Goal: Find specific page/section: Find specific page/section

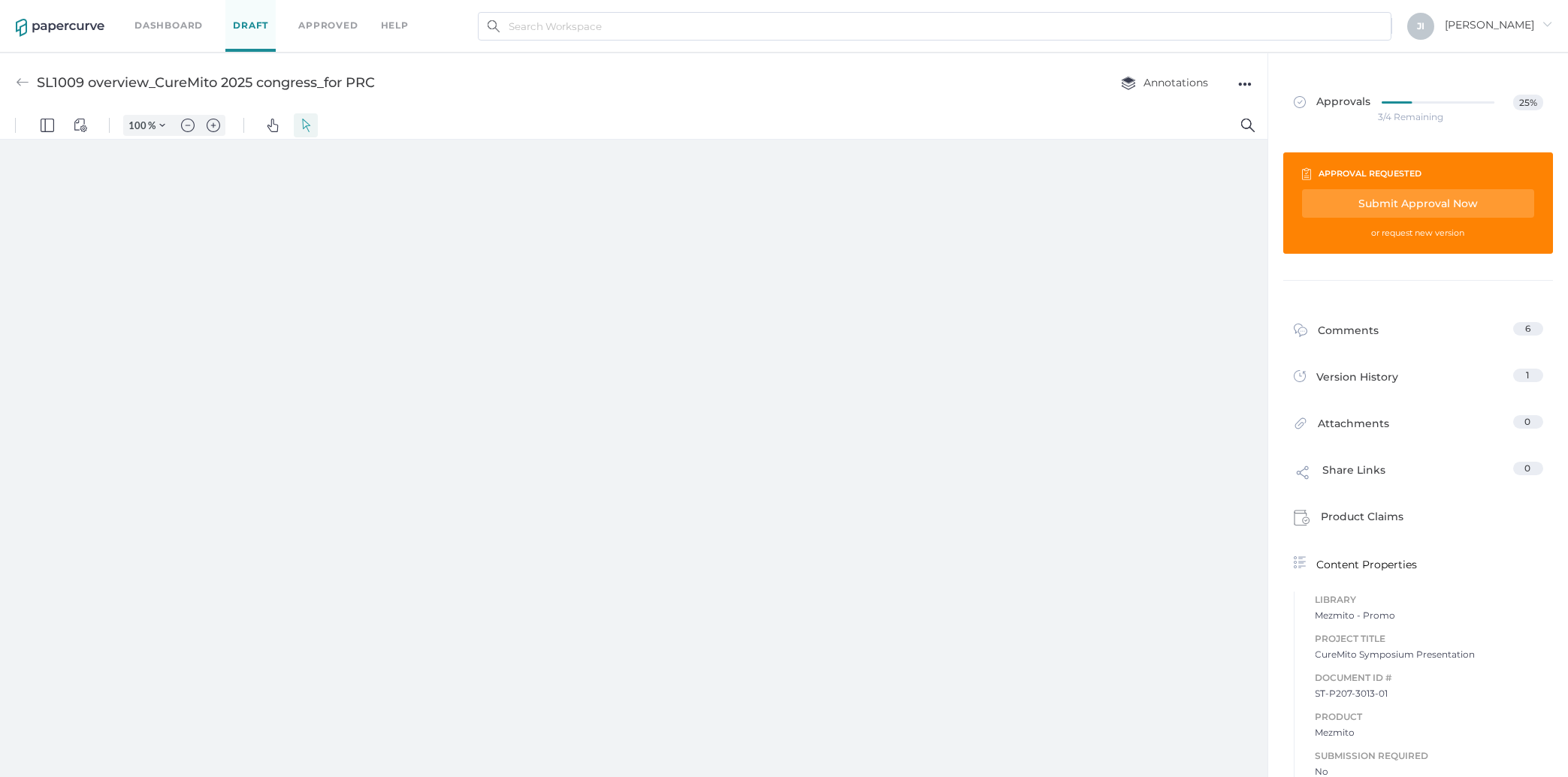
type input "257"
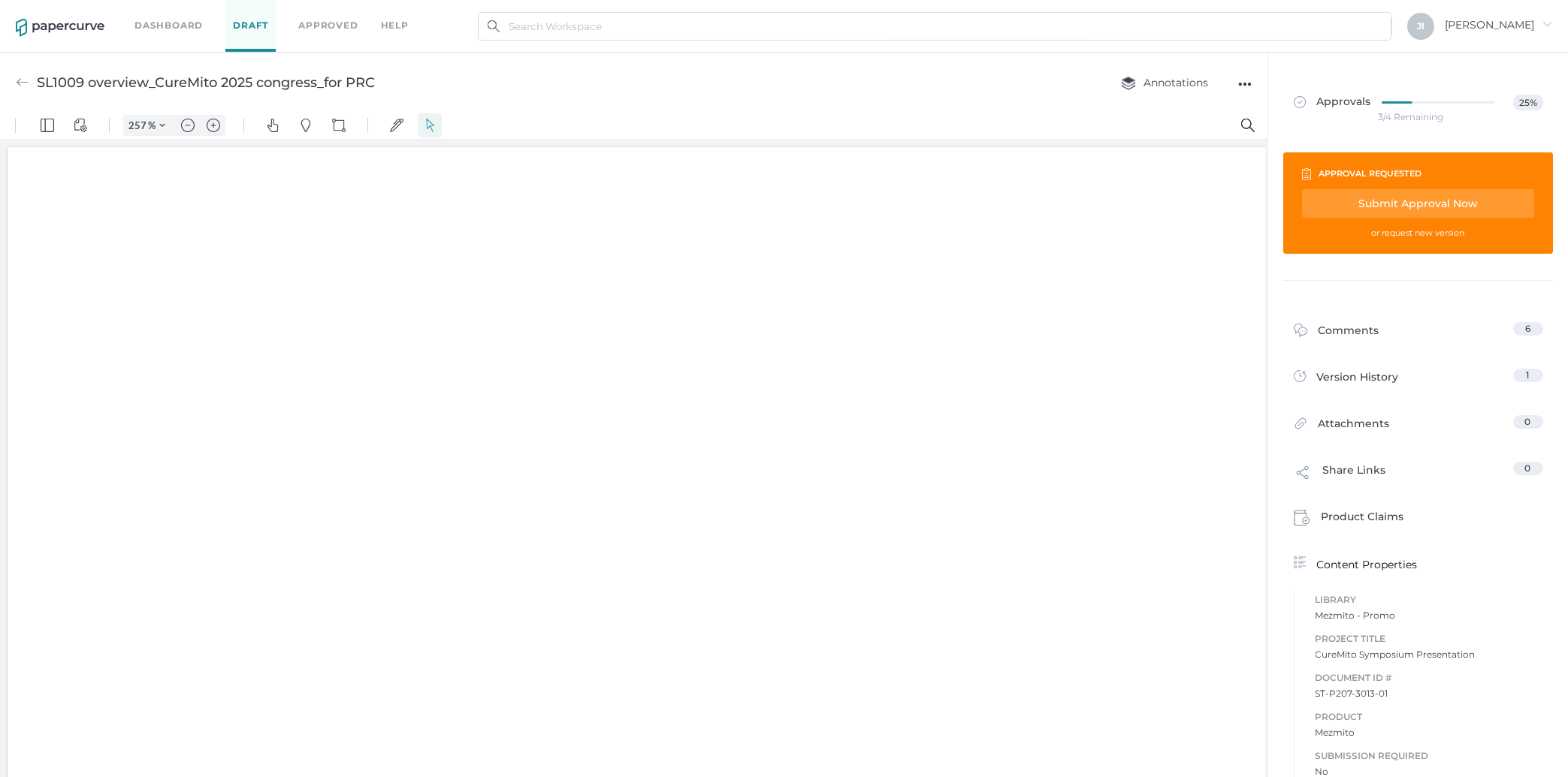
scroll to position [2, 0]
click at [1515, 94] on span "25%" at bounding box center [1528, 102] width 29 height 16
click at [1516, 101] on span "25%" at bounding box center [1528, 102] width 29 height 16
click at [1410, 131] on div "Approvals 25% 3/4 Remaining" at bounding box center [1419, 102] width 287 height 99
click at [1403, 109] on div at bounding box center [1442, 102] width 122 height 16
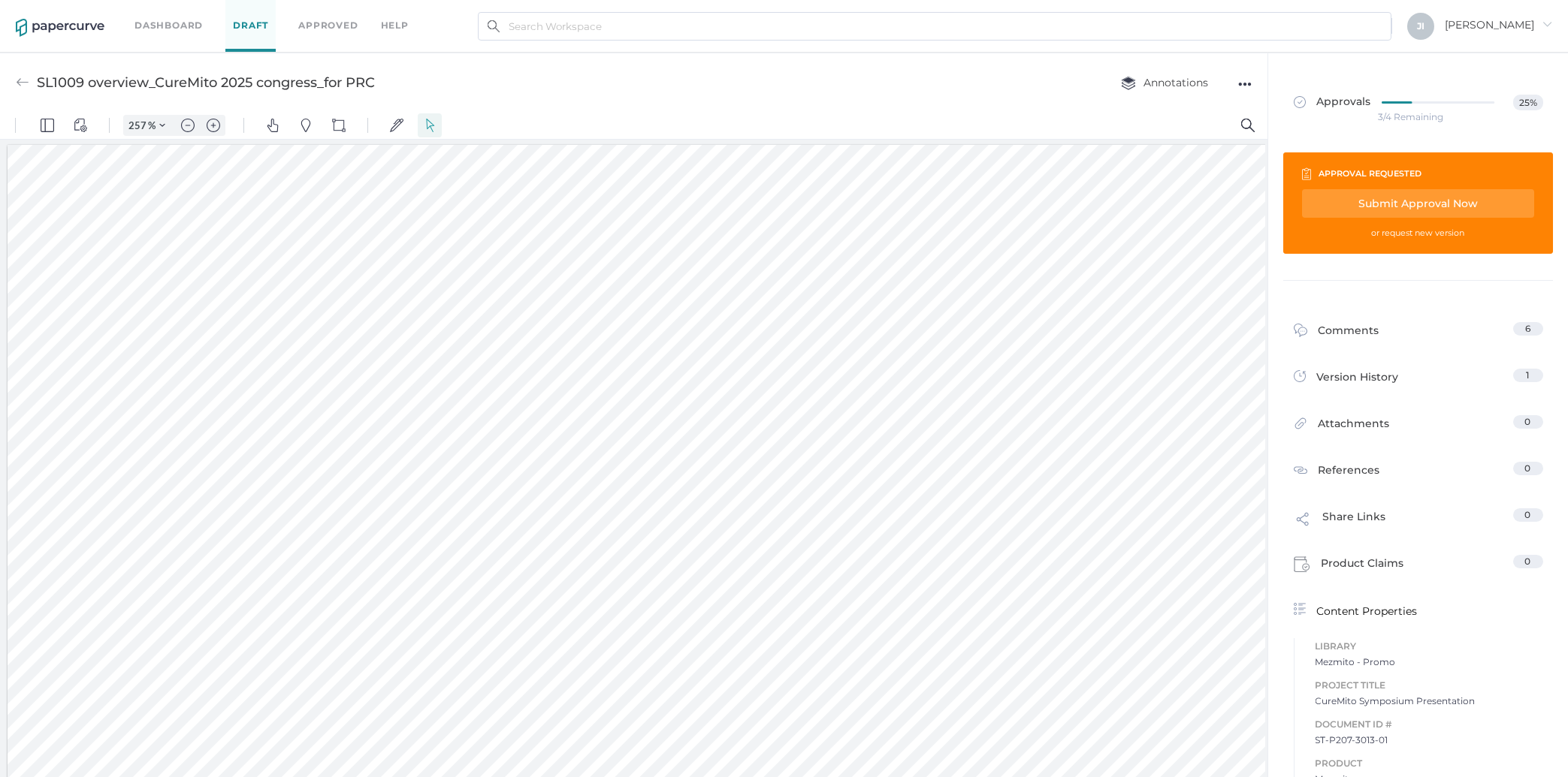
click at [178, 27] on link "Dashboard" at bounding box center [169, 25] width 69 height 16
